Goal: Task Accomplishment & Management: Use online tool/utility

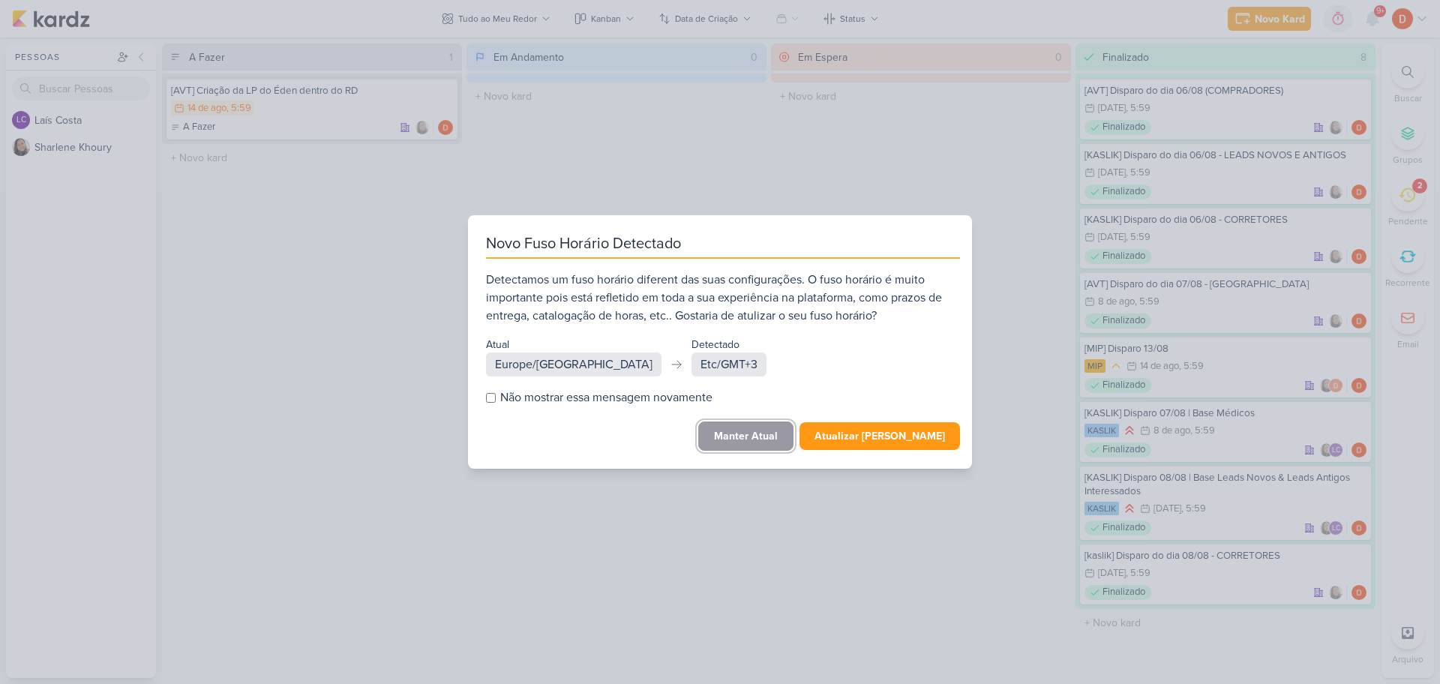
click at [747, 430] on button "Manter Atual" at bounding box center [745, 436] width 95 height 29
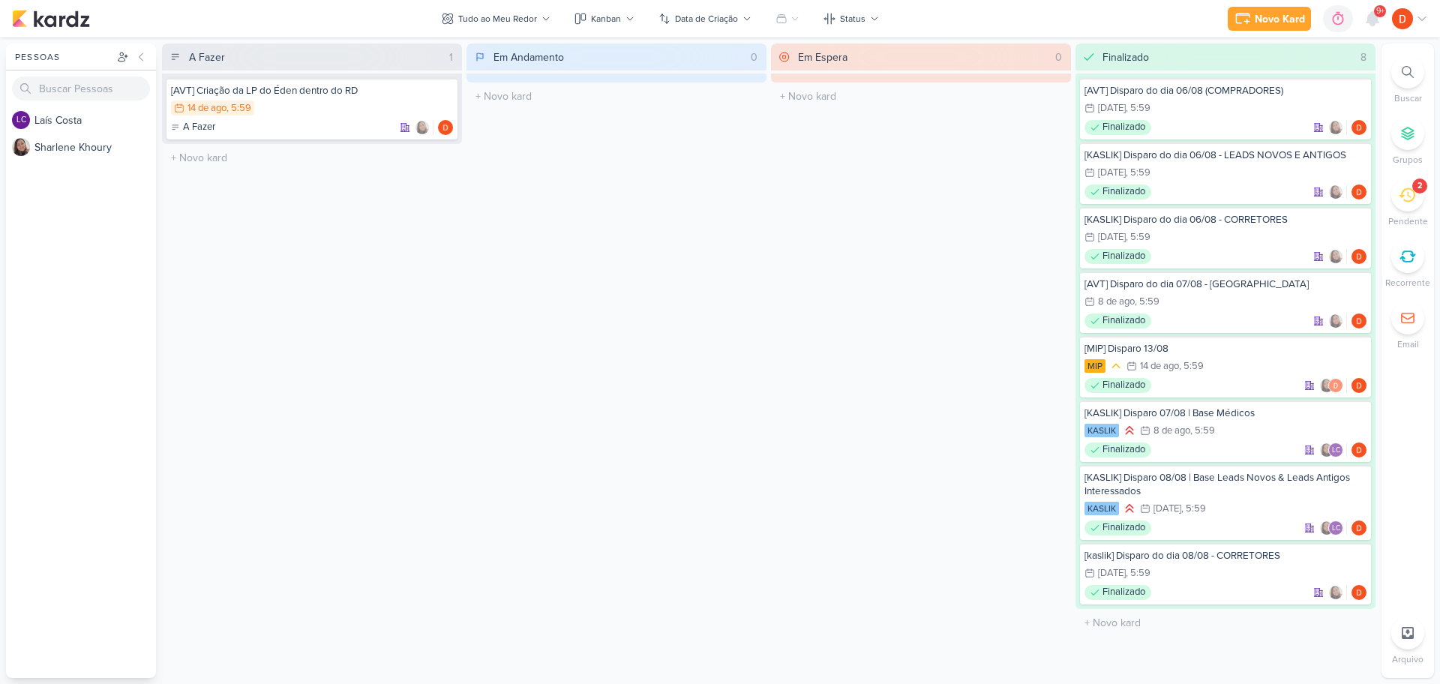
click at [1416, 197] on div "2" at bounding box center [1407, 195] width 33 height 33
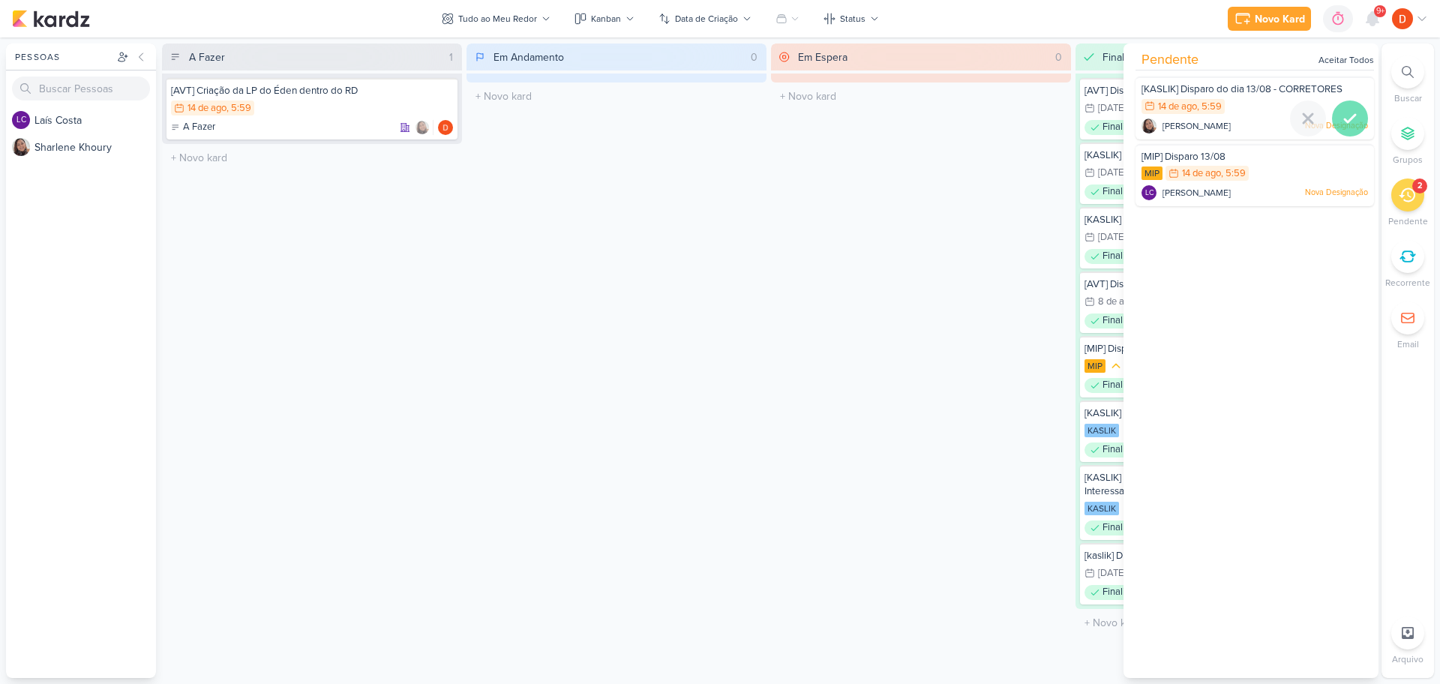
click at [1341, 113] on icon at bounding box center [1350, 119] width 18 height 18
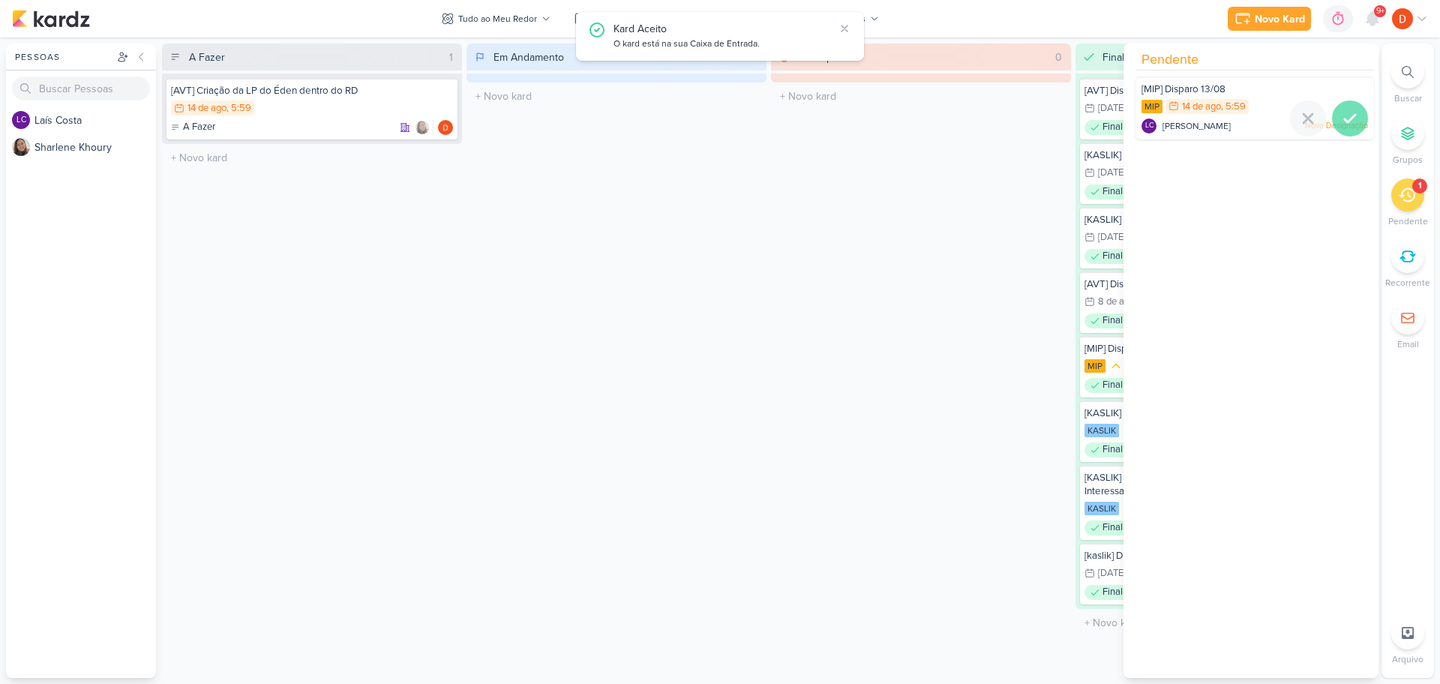
click at [1346, 123] on icon at bounding box center [1350, 119] width 18 height 18
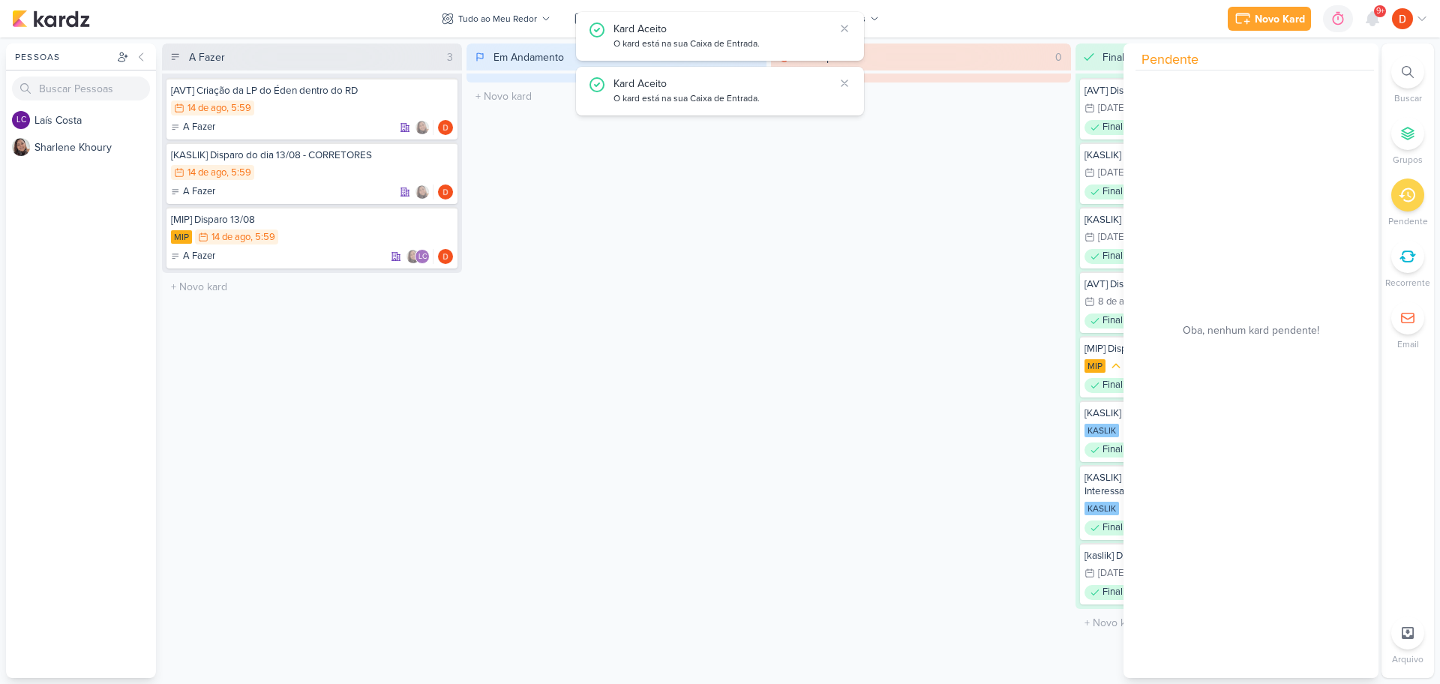
click at [623, 220] on div "Em Andamento 0 O título do kard deve ter menos que 100 caracteres" at bounding box center [617, 361] width 300 height 635
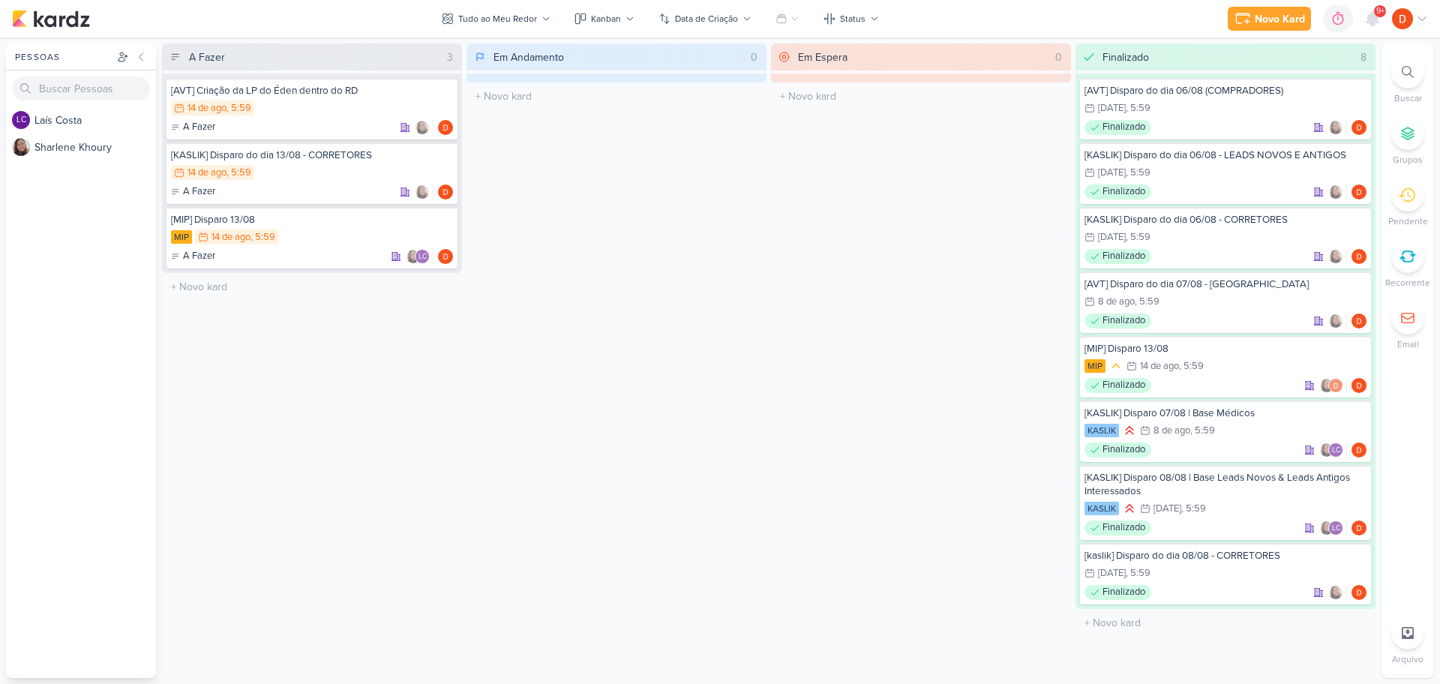
click at [847, 31] on div "Novo Kard Ctrl + k 0h0m Sessão desligada... Hoje 0h0m Semana 0h0m Mês 0h0m" at bounding box center [720, 19] width 1416 height 38
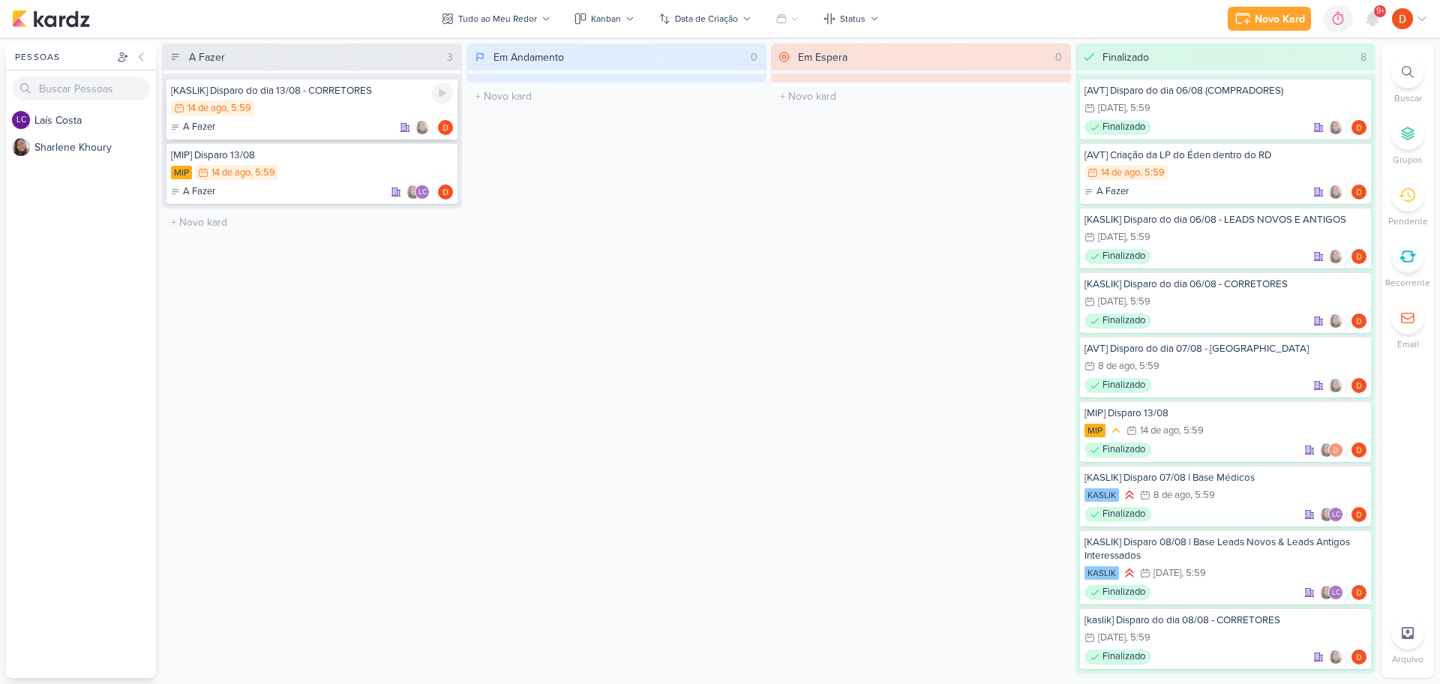
click at [345, 104] on div "14/8 [DATE] 5:59" at bounding box center [312, 109] width 282 height 17
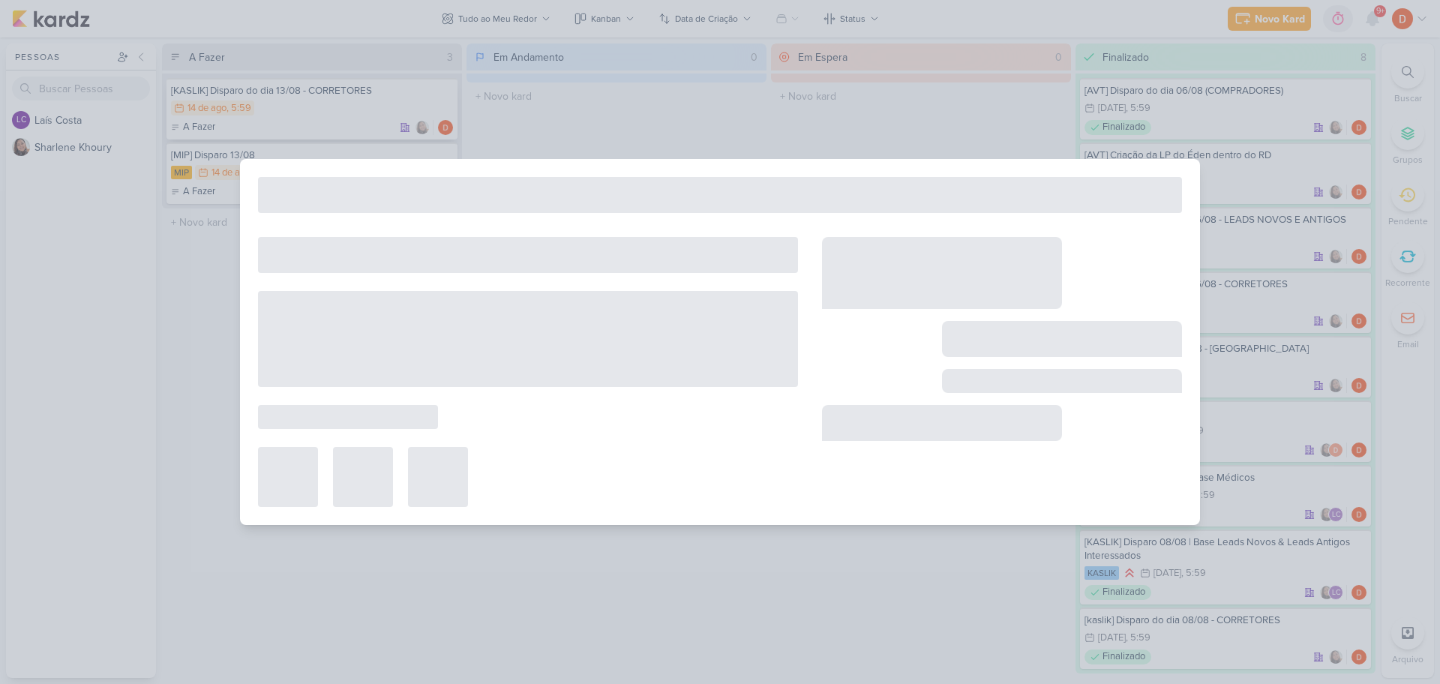
click at [345, 104] on div at bounding box center [720, 342] width 1440 height 684
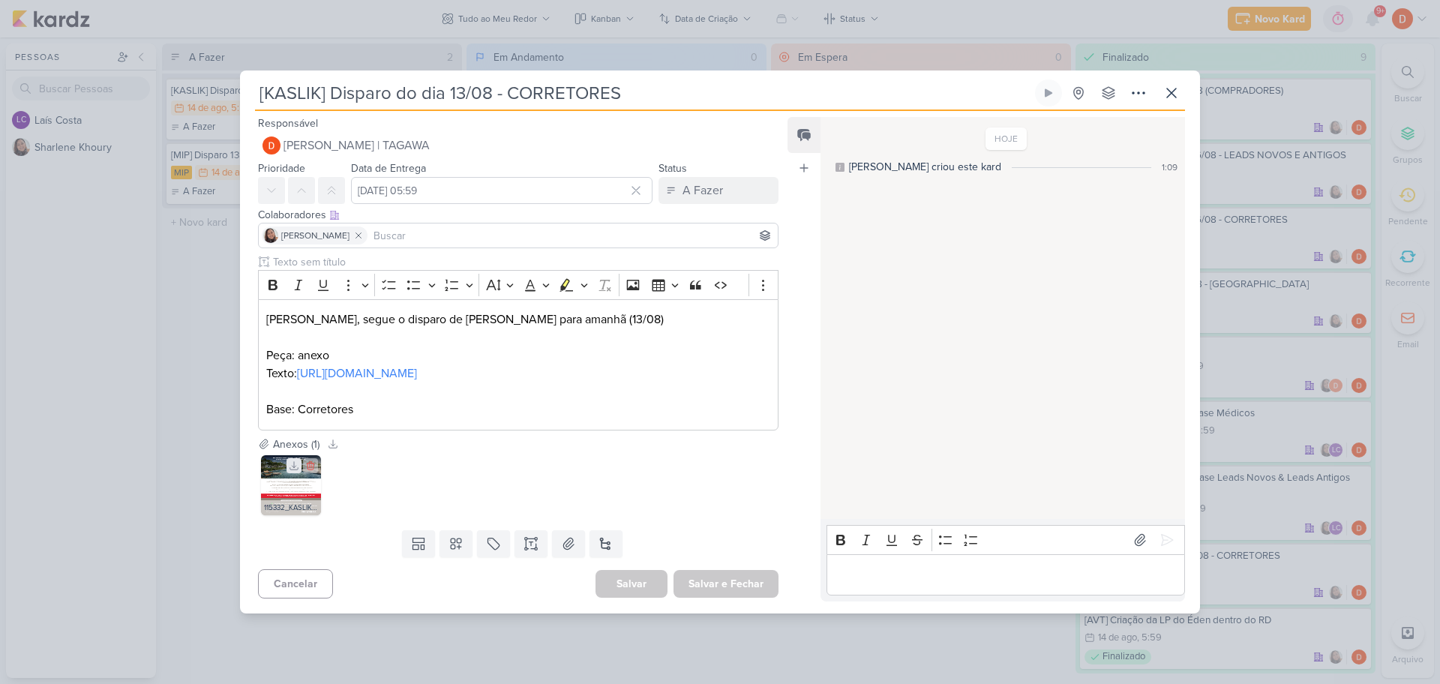
click at [293, 471] on icon at bounding box center [294, 466] width 11 height 11
drag, startPoint x: 323, startPoint y: 392, endPoint x: 260, endPoint y: 374, distance: 65.3
click at [260, 374] on div "[PERSON_NAME], segue o disparo de Kaslik para amanhã (13/08) Peça: anexo Texto:…" at bounding box center [518, 364] width 521 height 131
copy link "[URL][DOMAIN_NAME]"
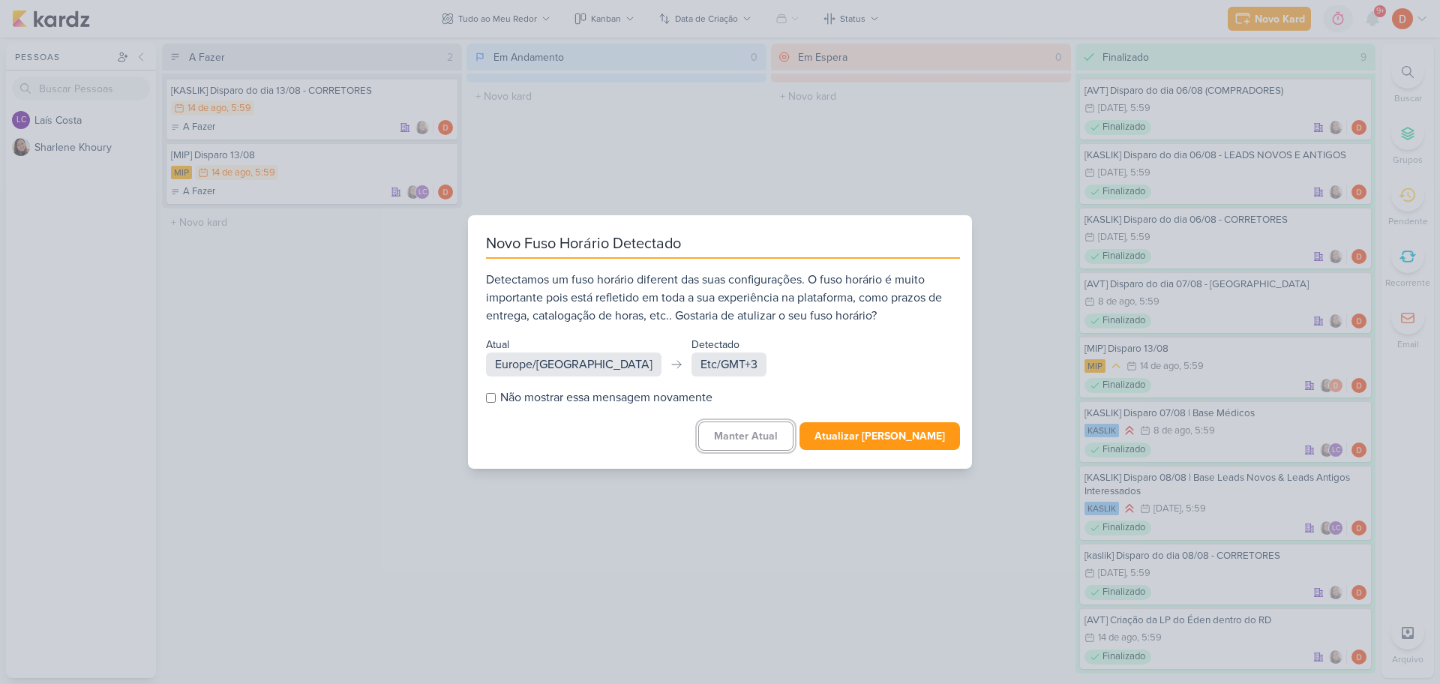
drag, startPoint x: 758, startPoint y: 433, endPoint x: 622, endPoint y: 358, distance: 155.1
click at [758, 433] on button "Manter Atual" at bounding box center [745, 436] width 95 height 29
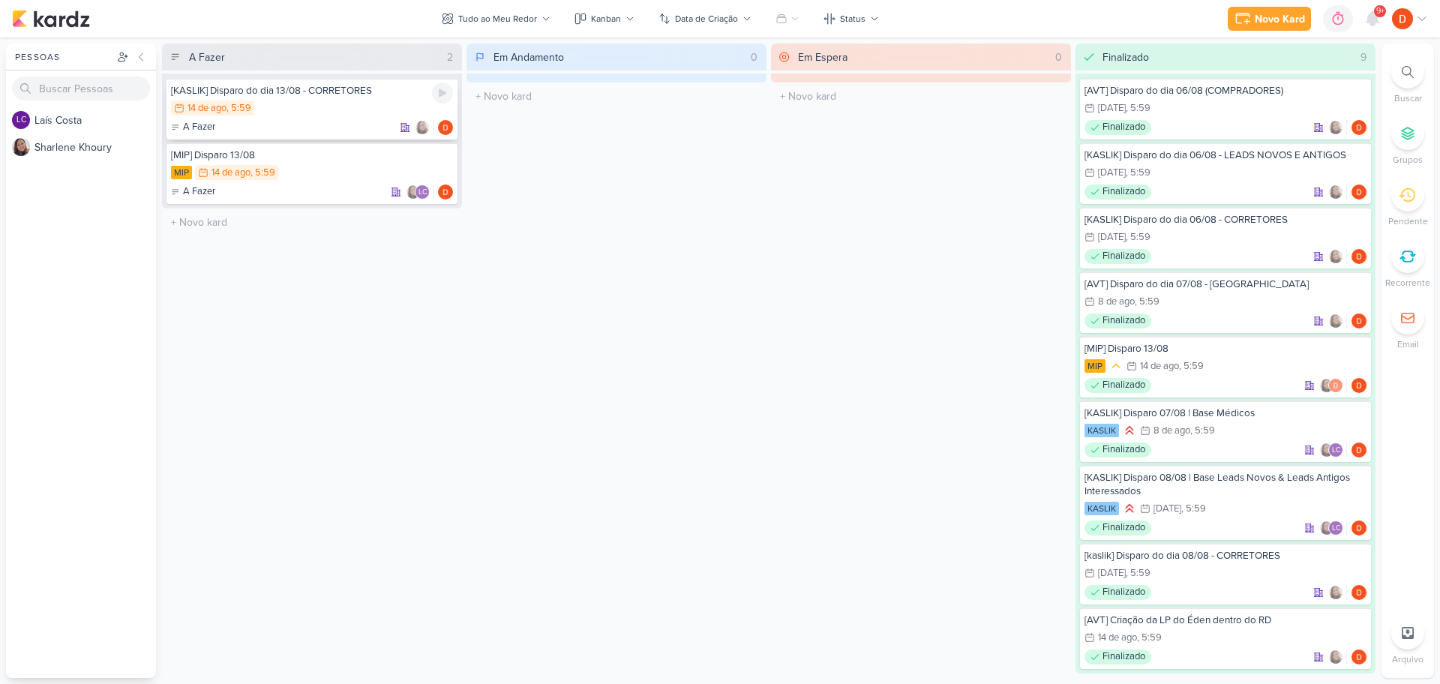
click at [301, 105] on div "14/8 [DATE] 5:59" at bounding box center [312, 109] width 282 height 17
click at [0, 0] on div at bounding box center [0, 0] width 0 height 0
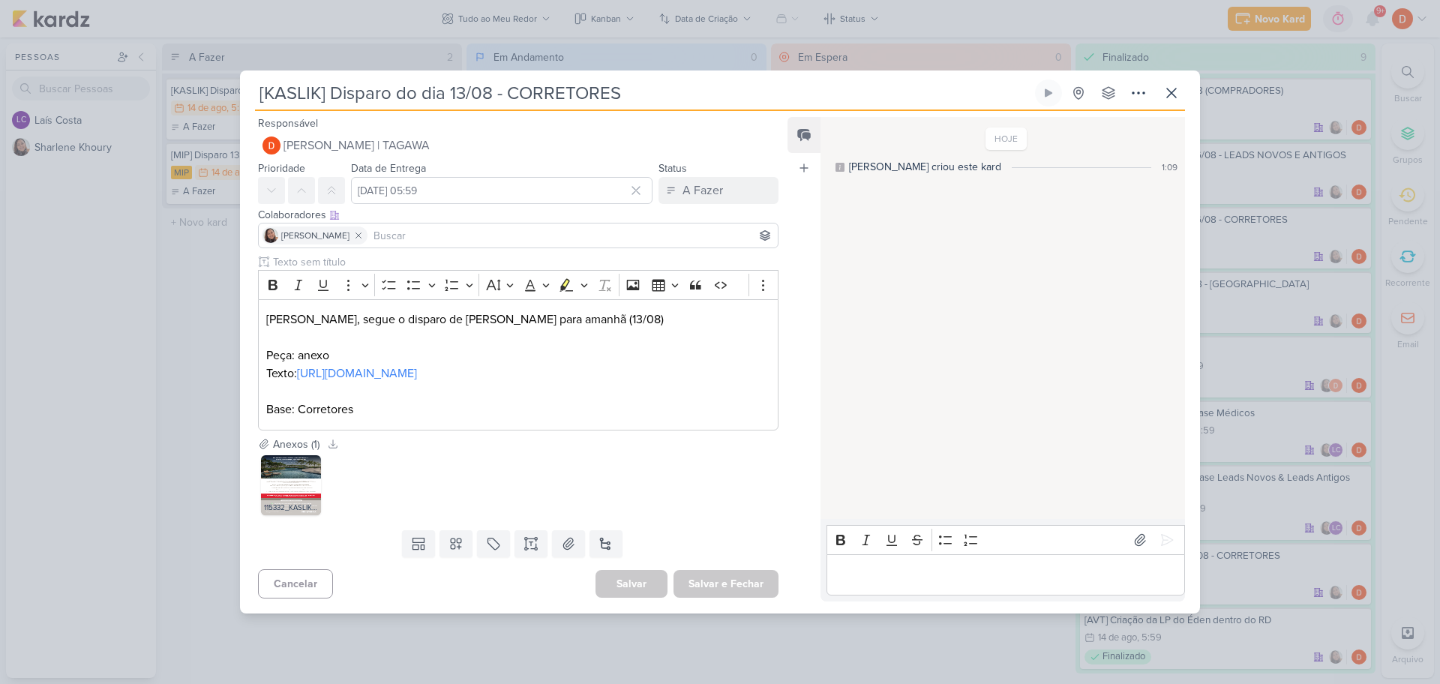
drag, startPoint x: 618, startPoint y: 38, endPoint x: 570, endPoint y: 53, distance: 50.5
click at [618, 37] on div "[KASLIK] Disparo do dia 13/08 - CORRETORES" at bounding box center [720, 342] width 1440 height 684
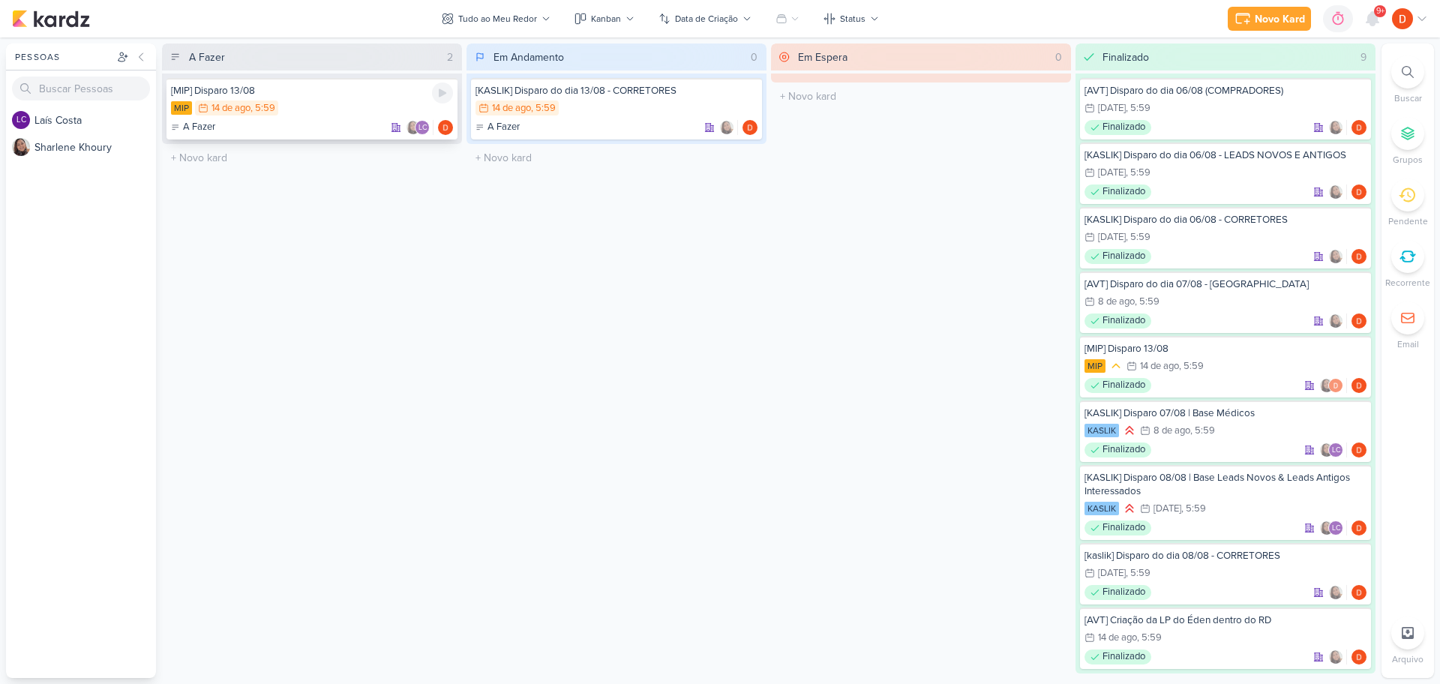
click at [299, 124] on div "A Fazer LC" at bounding box center [312, 127] width 282 height 15
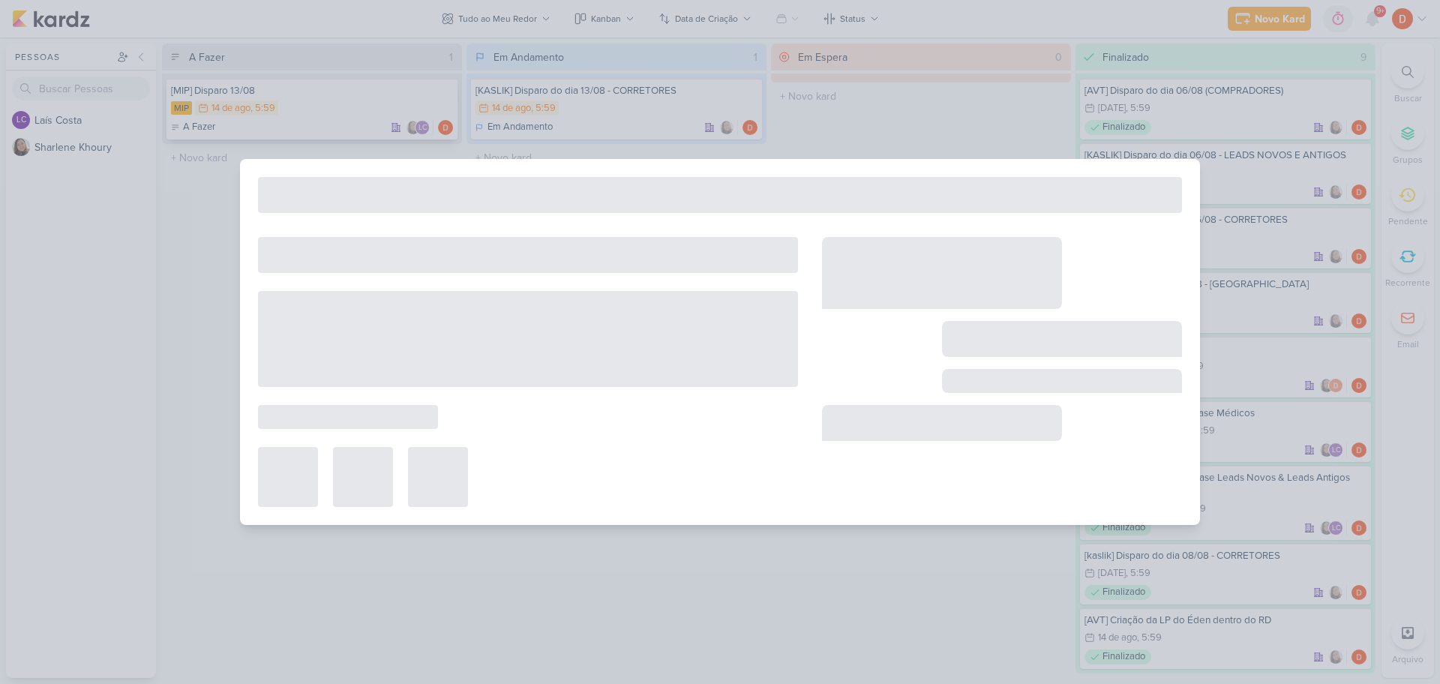
click at [299, 124] on div at bounding box center [720, 342] width 1440 height 684
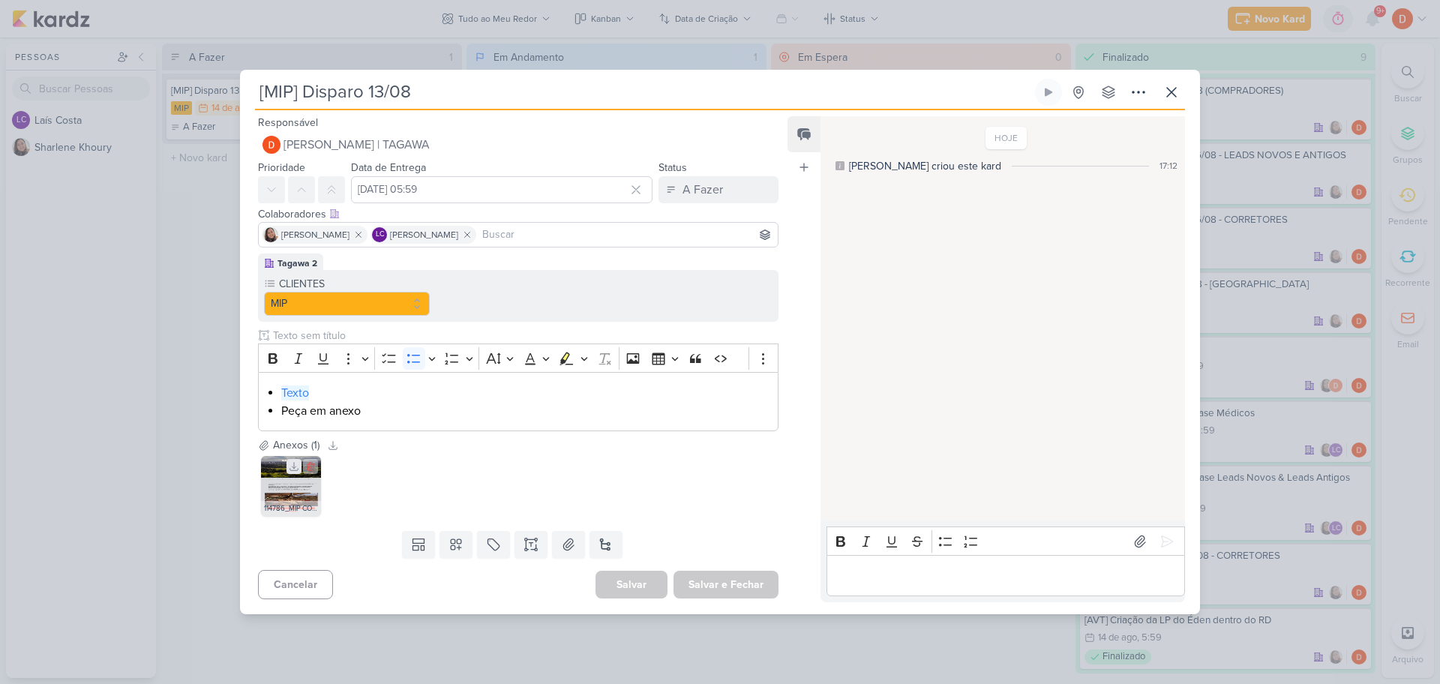
click at [292, 466] on icon at bounding box center [294, 466] width 11 height 11
click at [301, 394] on link "Texto" at bounding box center [295, 393] width 28 height 15
